Goal: Find specific page/section: Find specific page/section

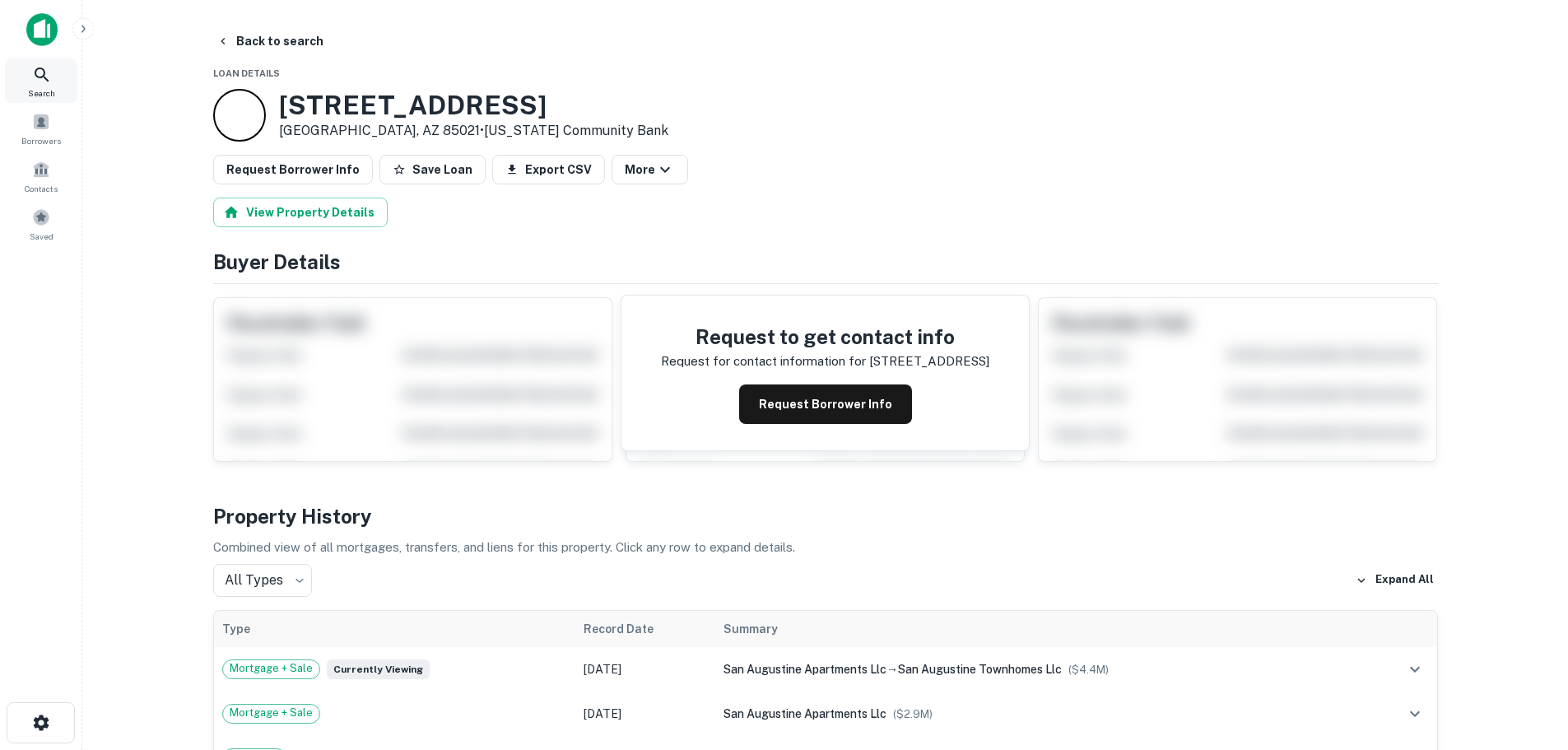
click at [50, 90] on span "Search" at bounding box center [41, 92] width 27 height 13
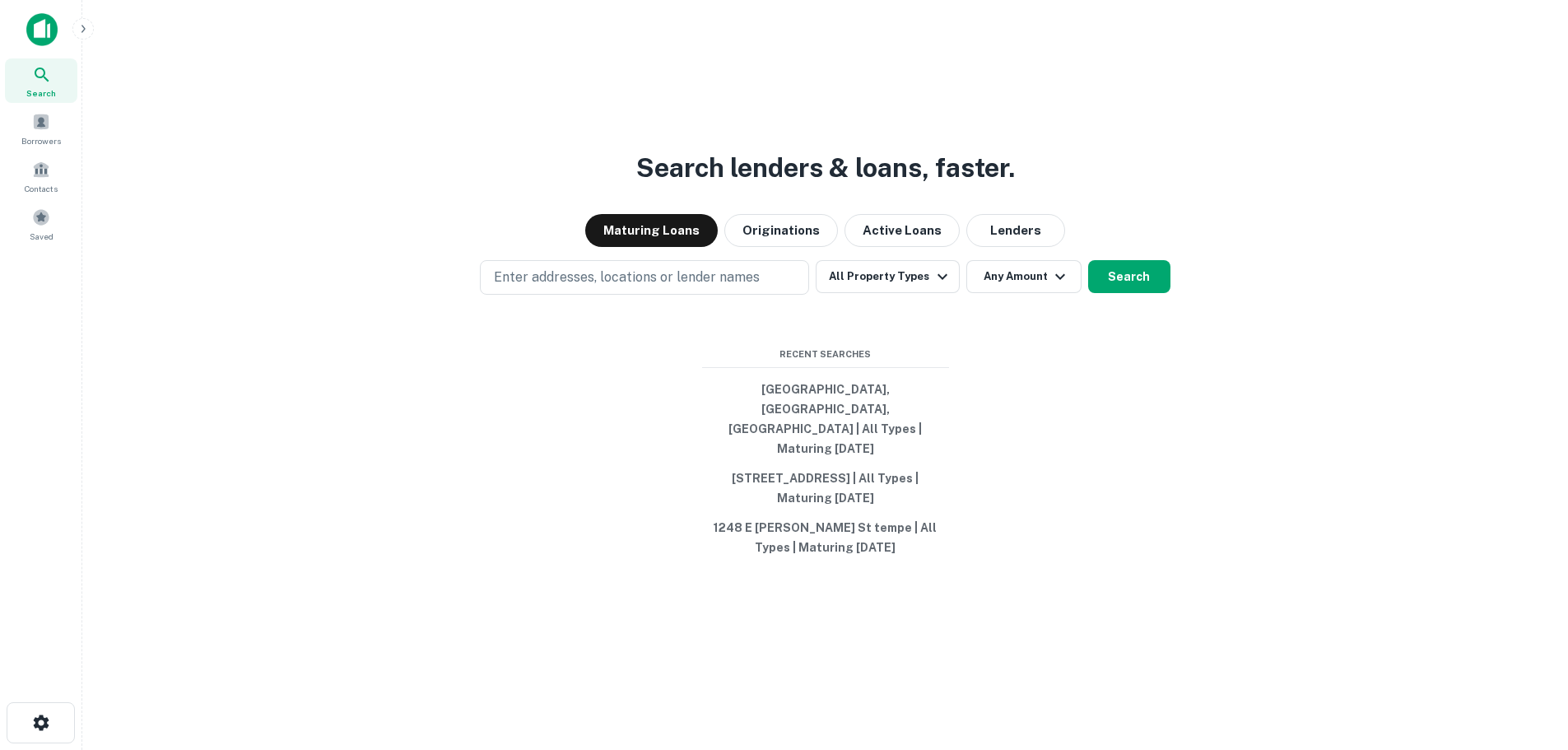
click at [635, 287] on p "Enter addresses, locations or lender names" at bounding box center [627, 277] width 266 height 20
type input "**********"
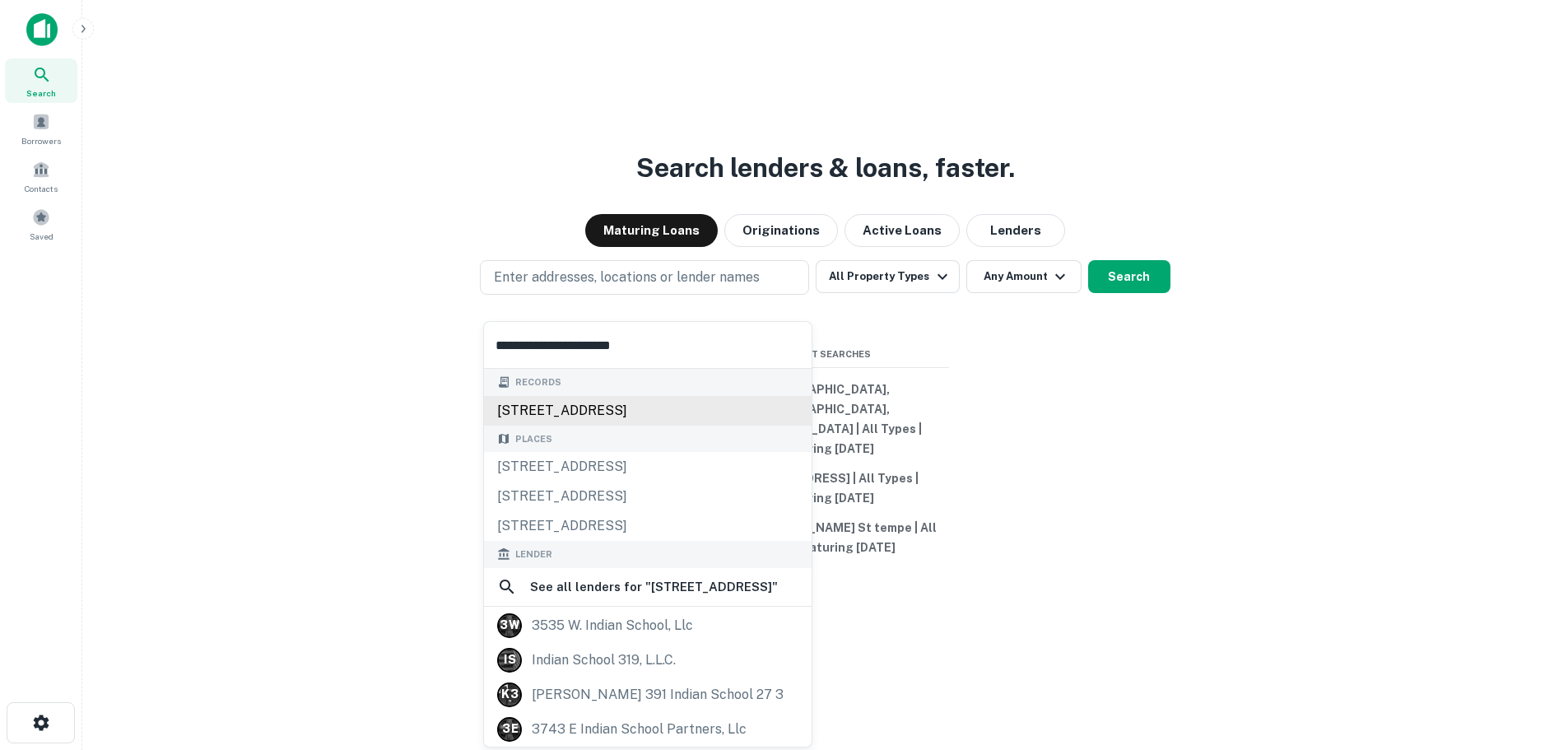
click at [658, 406] on div "2130 w indian school rd, phoenix, az, 85015" at bounding box center [647, 411] width 328 height 30
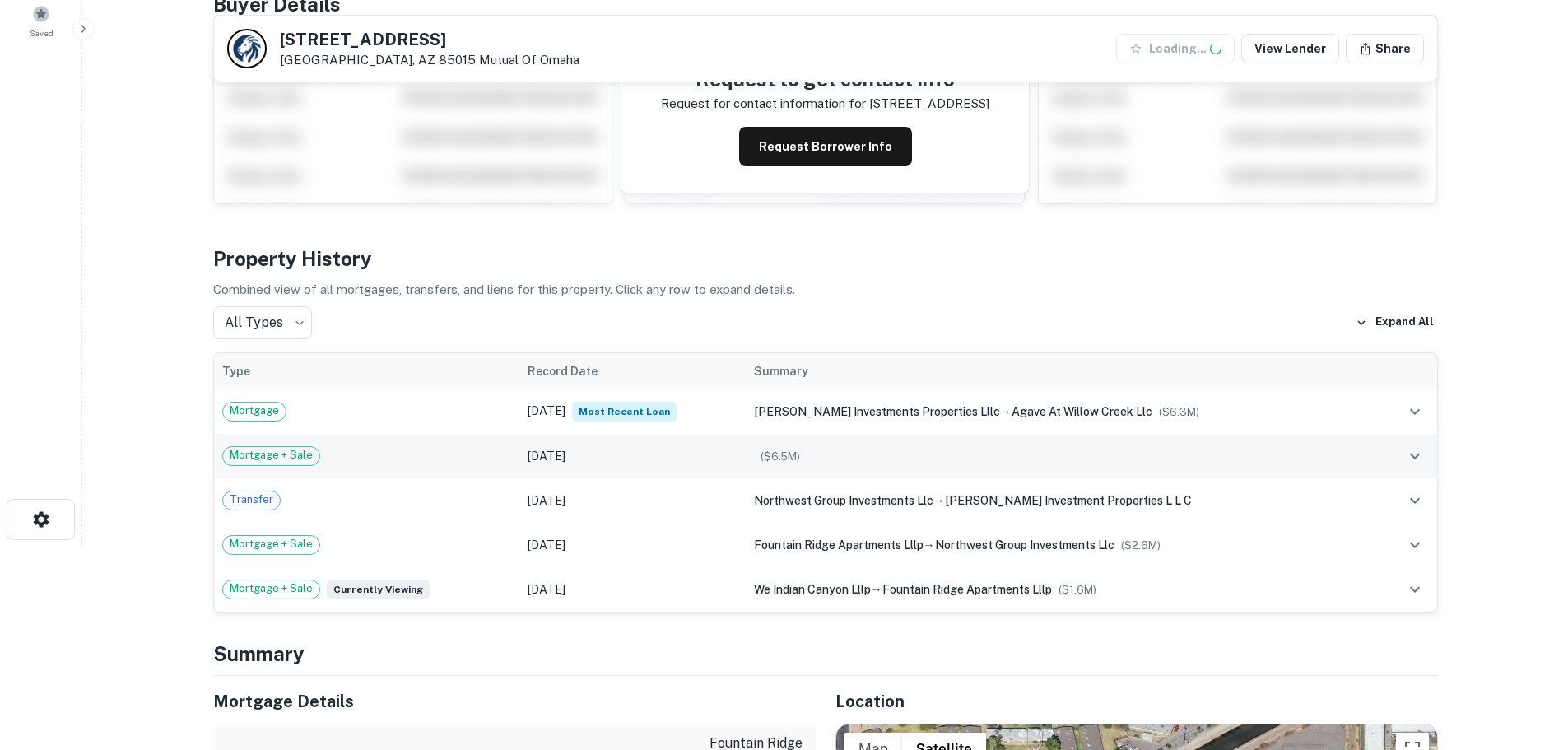
scroll to position [247, 0]
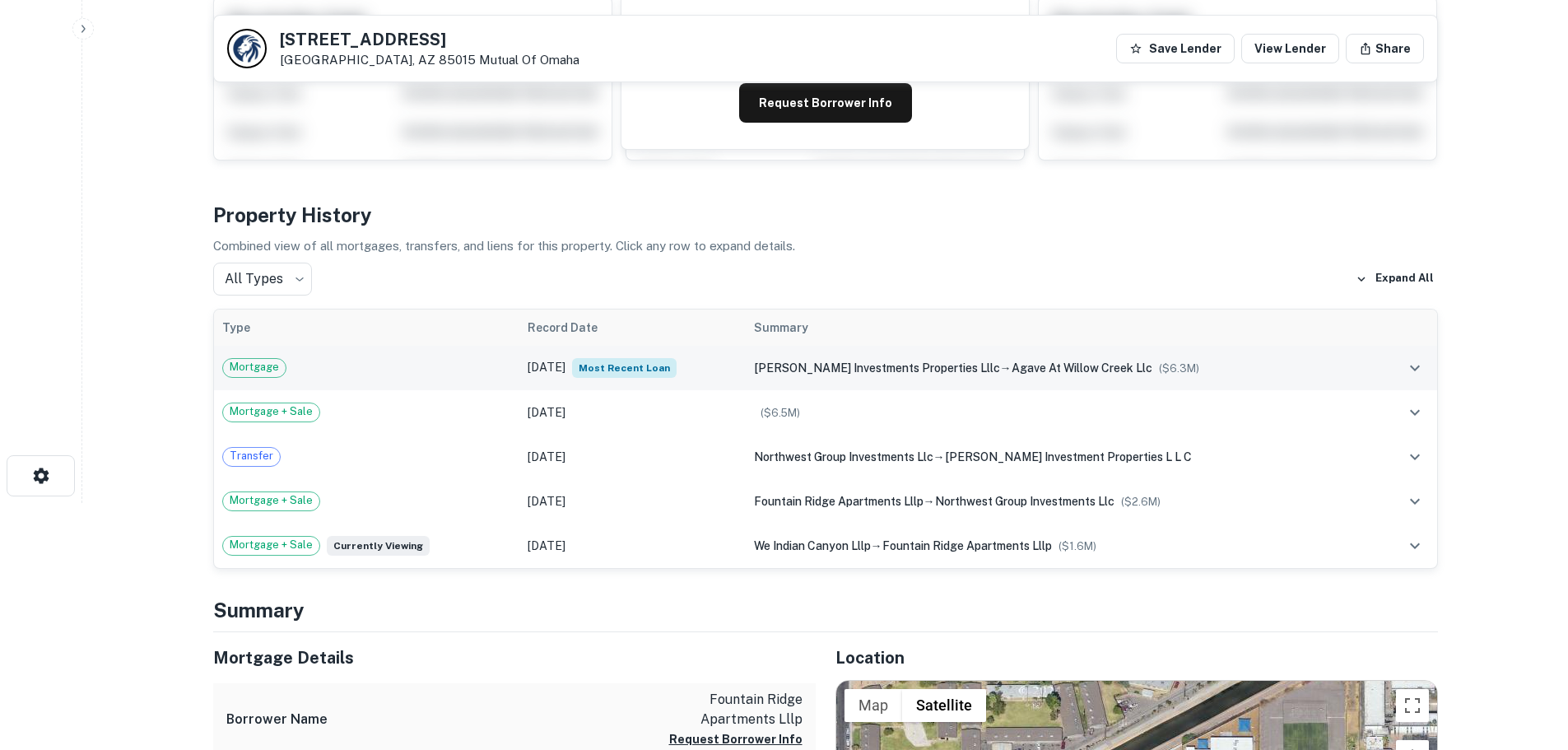
click at [742, 373] on td "Sep 24, 2019 Most Recent Loan" at bounding box center [633, 368] width 226 height 45
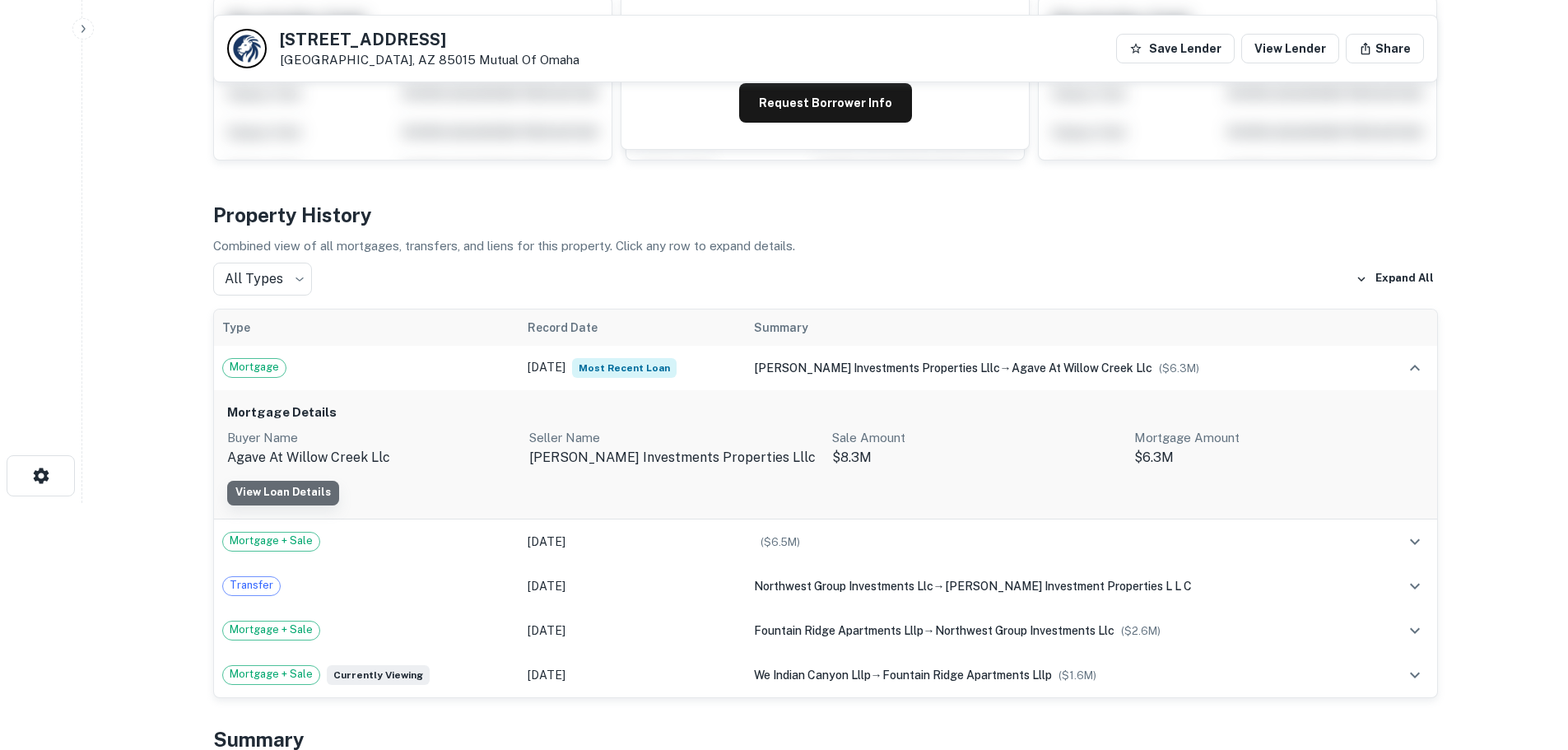
click at [307, 487] on link "View Loan Details" at bounding box center [283, 493] width 112 height 25
